Goal: Find specific page/section: Find specific page/section

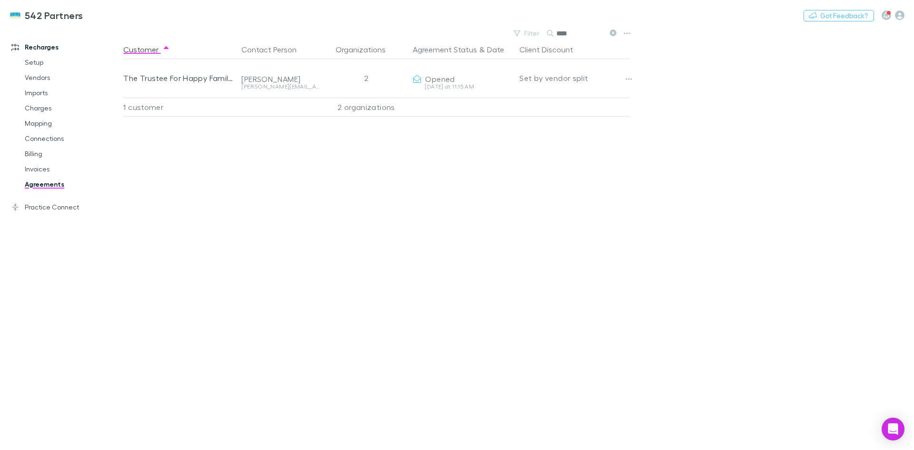
click at [40, 171] on link "Invoices" at bounding box center [71, 168] width 113 height 15
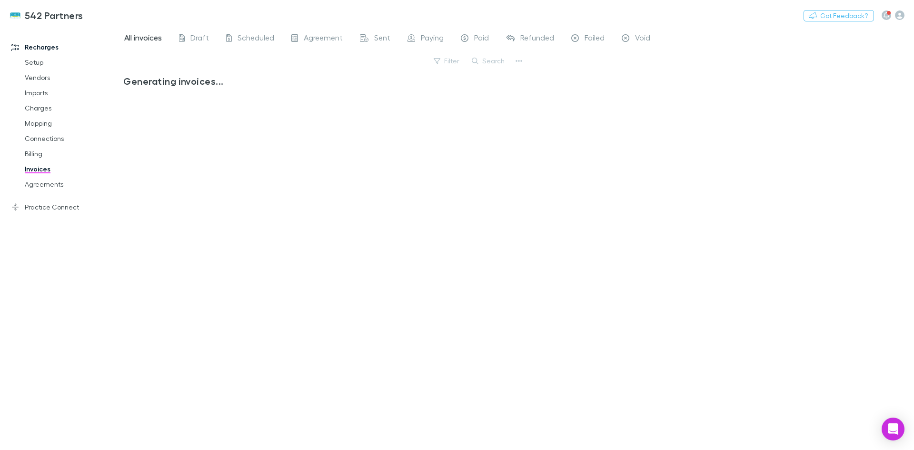
click at [499, 61] on button "Search" at bounding box center [488, 60] width 43 height 11
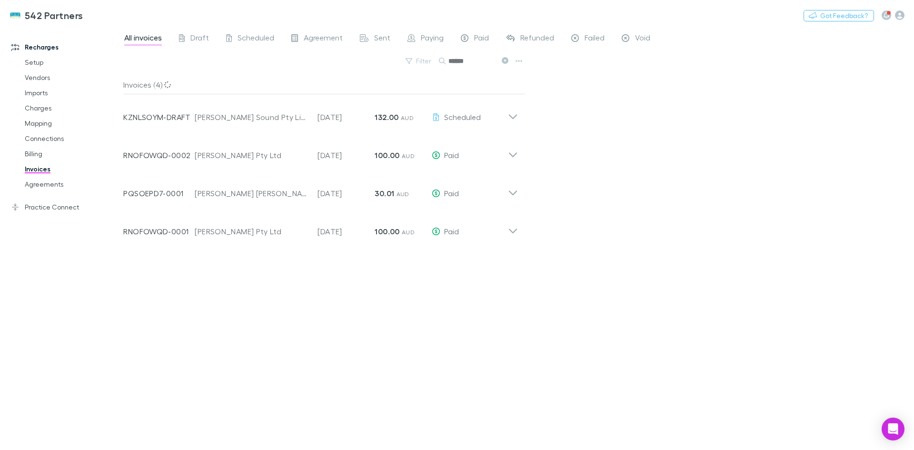
type input "******"
click at [509, 115] on icon at bounding box center [513, 113] width 10 height 19
